Goal: Task Accomplishment & Management: Complete application form

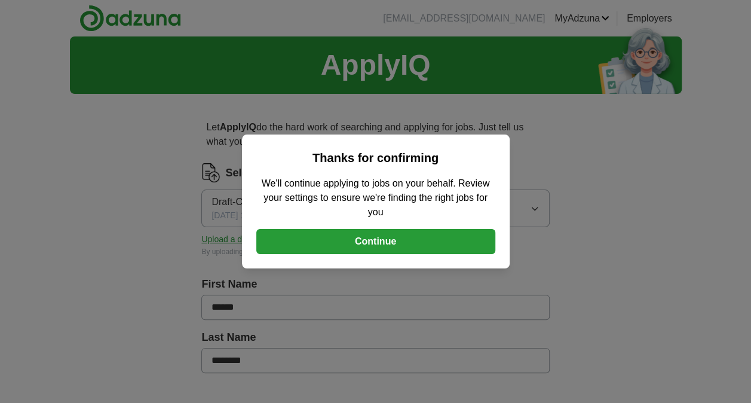
click at [373, 242] on button "Continue" at bounding box center [375, 241] width 239 height 25
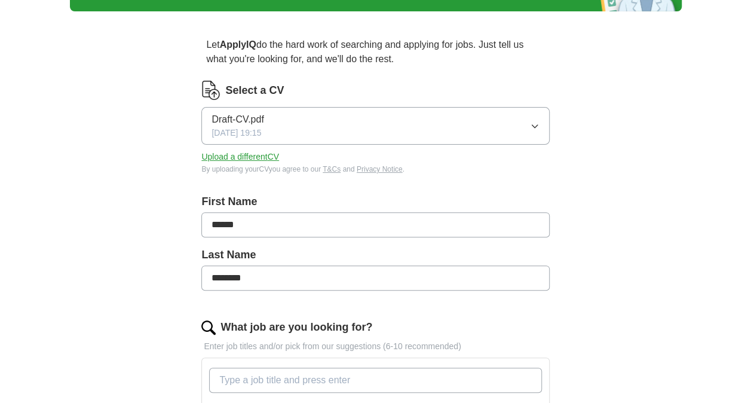
scroll to position [84, 0]
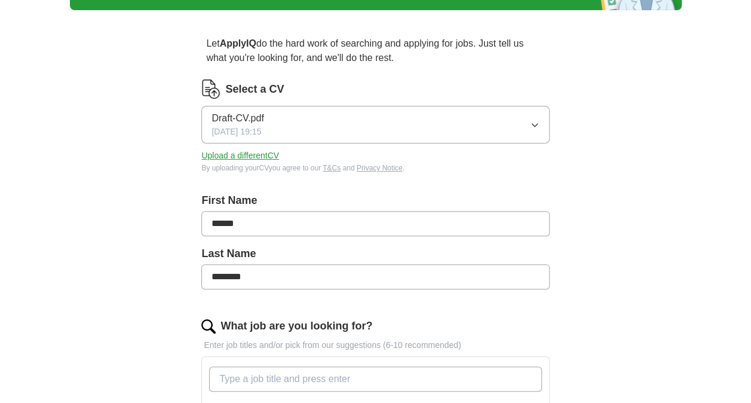
click at [535, 125] on icon "button" at bounding box center [535, 125] width 10 height 10
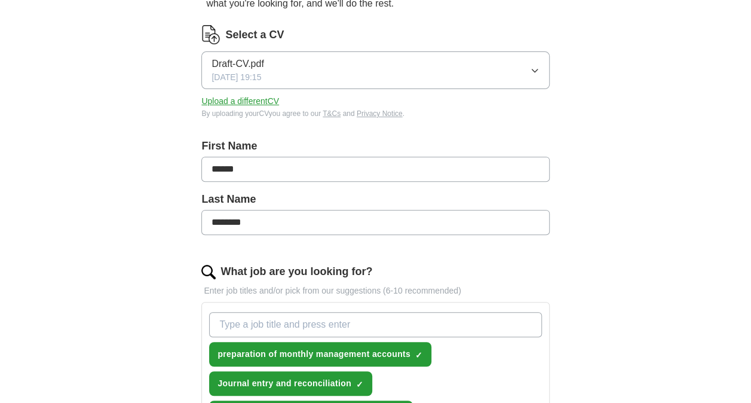
scroll to position [0, 0]
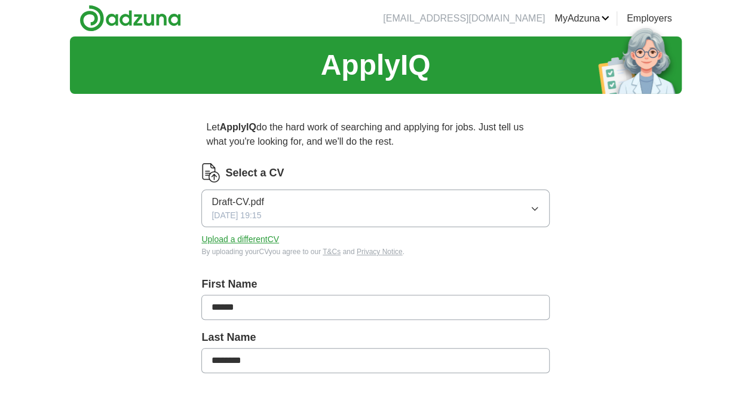
click at [232, 237] on button "Upload a different CV" at bounding box center [240, 239] width 78 height 13
click at [188, 21] on header "[EMAIL_ADDRESS][DOMAIN_NAME] [GEOGRAPHIC_DATA] Alerts Favourites CVs ApplyIQ Pr…" at bounding box center [376, 18] width 612 height 36
drag, startPoint x: 188, startPoint y: 21, endPoint x: 87, endPoint y: 21, distance: 100.4
click at [87, 21] on header "[EMAIL_ADDRESS][DOMAIN_NAME] [GEOGRAPHIC_DATA] Alerts Favourites CVs ApplyIQ Pr…" at bounding box center [376, 18] width 612 height 36
copy link
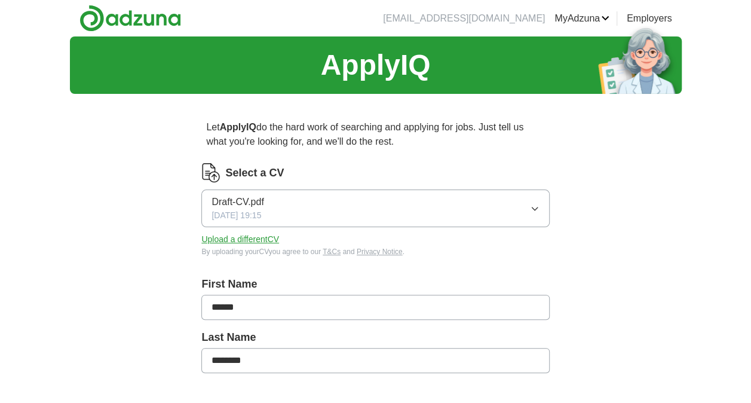
click at [528, 208] on button "Draft-CV.pdf [DATE] 19:15" at bounding box center [375, 208] width 348 height 38
click at [275, 246] on div "By uploading your CV you agree to our T&Cs and Privacy Notice ." at bounding box center [375, 251] width 348 height 11
click at [230, 245] on div "Select a CV Draft-CV.pdf [DATE] 19:15 Upload a different CV By uploading your C…" at bounding box center [375, 210] width 348 height 94
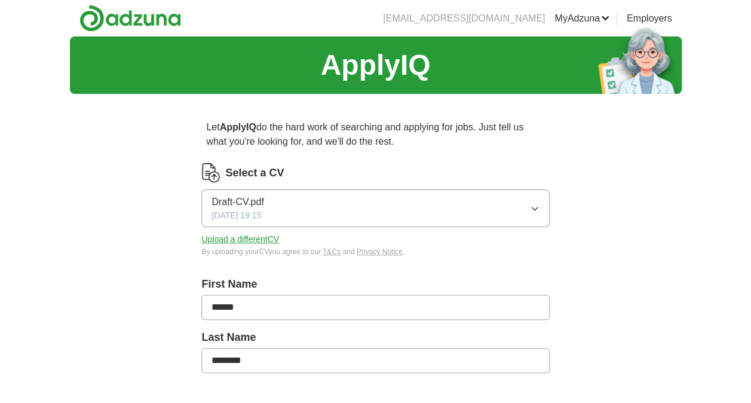
click at [230, 238] on button "Upload a different CV" at bounding box center [240, 239] width 78 height 13
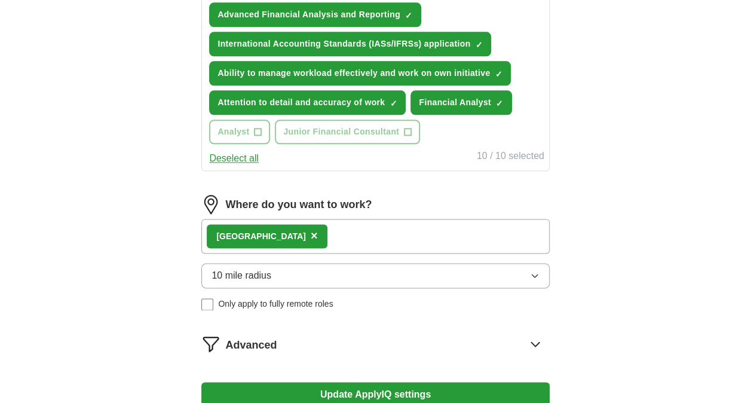
scroll to position [637, 0]
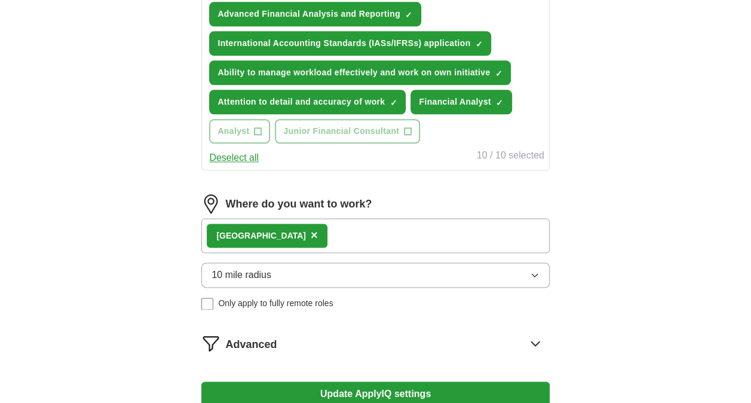
click at [337, 237] on div "London ×" at bounding box center [375, 235] width 348 height 35
click at [313, 239] on div "London ×" at bounding box center [375, 235] width 348 height 35
click at [309, 241] on div "London ×" at bounding box center [375, 235] width 348 height 35
click at [298, 225] on div "London ×" at bounding box center [375, 235] width 348 height 35
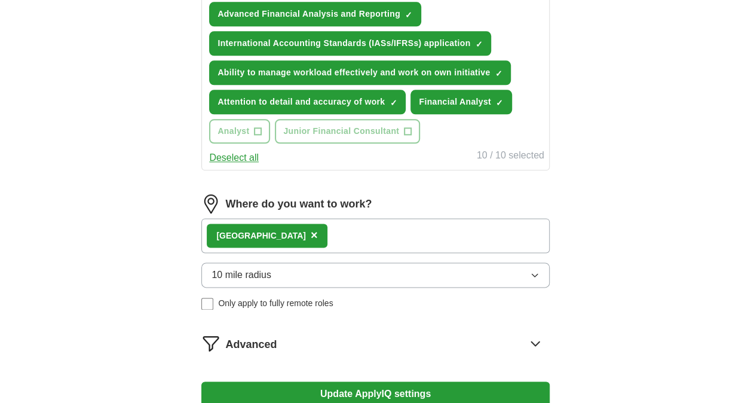
drag, startPoint x: 298, startPoint y: 225, endPoint x: 327, endPoint y: 238, distance: 32.6
click at [327, 238] on div "London ×" at bounding box center [375, 235] width 348 height 35
click at [311, 234] on span "×" at bounding box center [314, 234] width 7 height 13
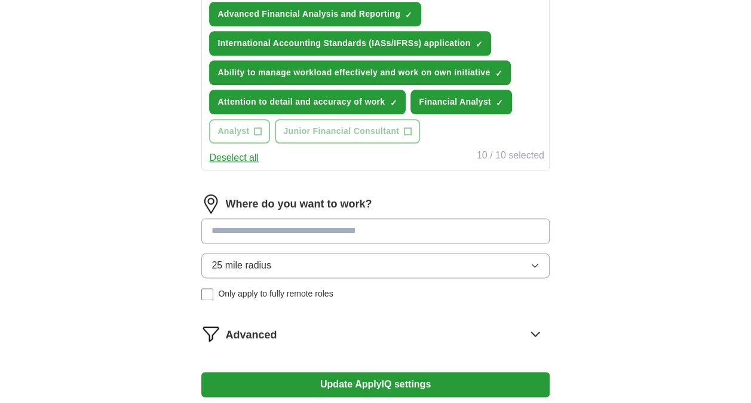
click at [272, 238] on input at bounding box center [375, 230] width 348 height 25
type input "*"
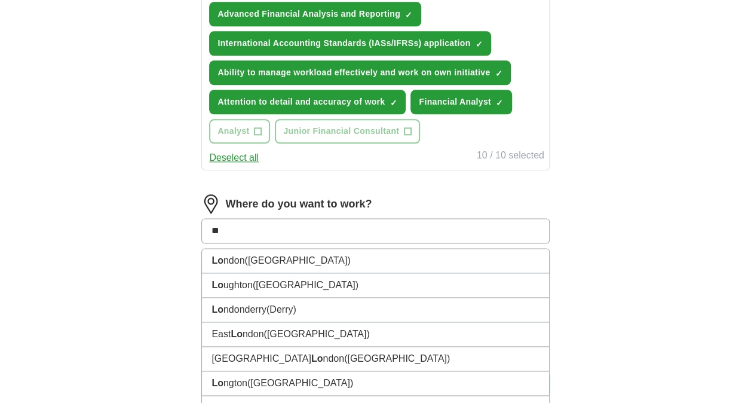
type input "**"
